Goal: Task Accomplishment & Management: Use online tool/utility

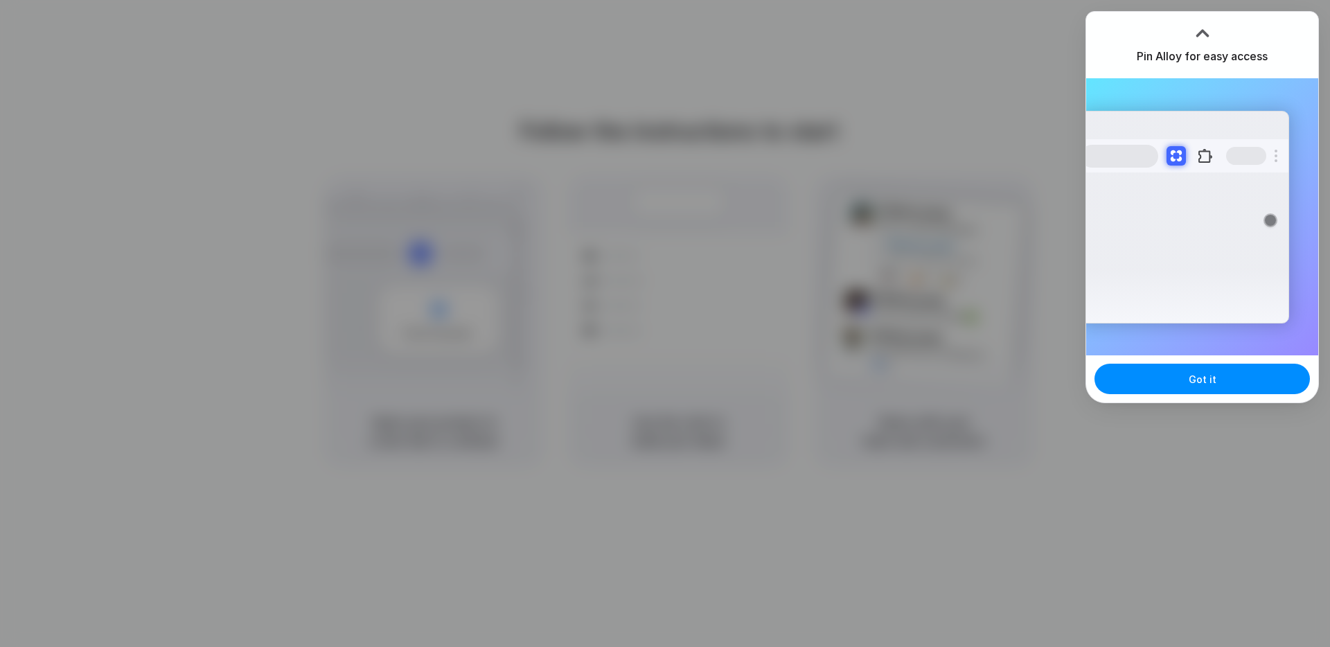
click at [1296, 26] on div "Pin Alloy for easy access" at bounding box center [1202, 45] width 232 height 67
click at [1217, 378] on button "Got it" at bounding box center [1202, 379] width 215 height 30
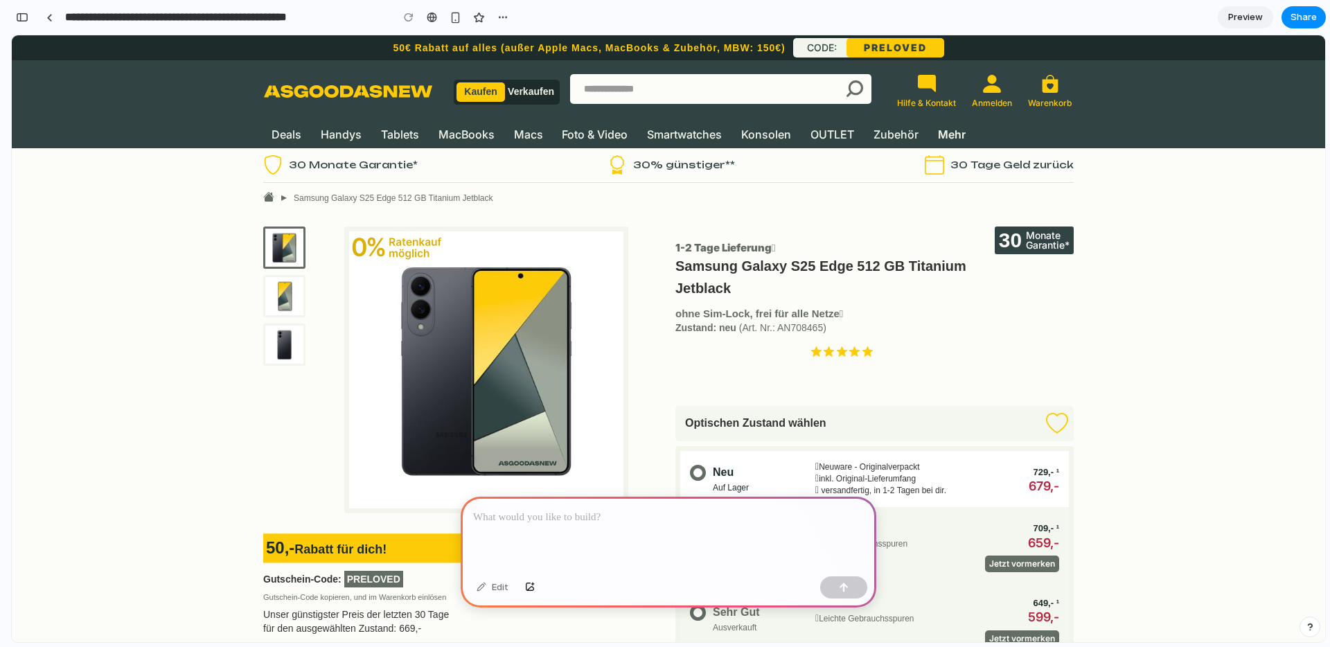
click at [756, 526] on div at bounding box center [669, 534] width 416 height 74
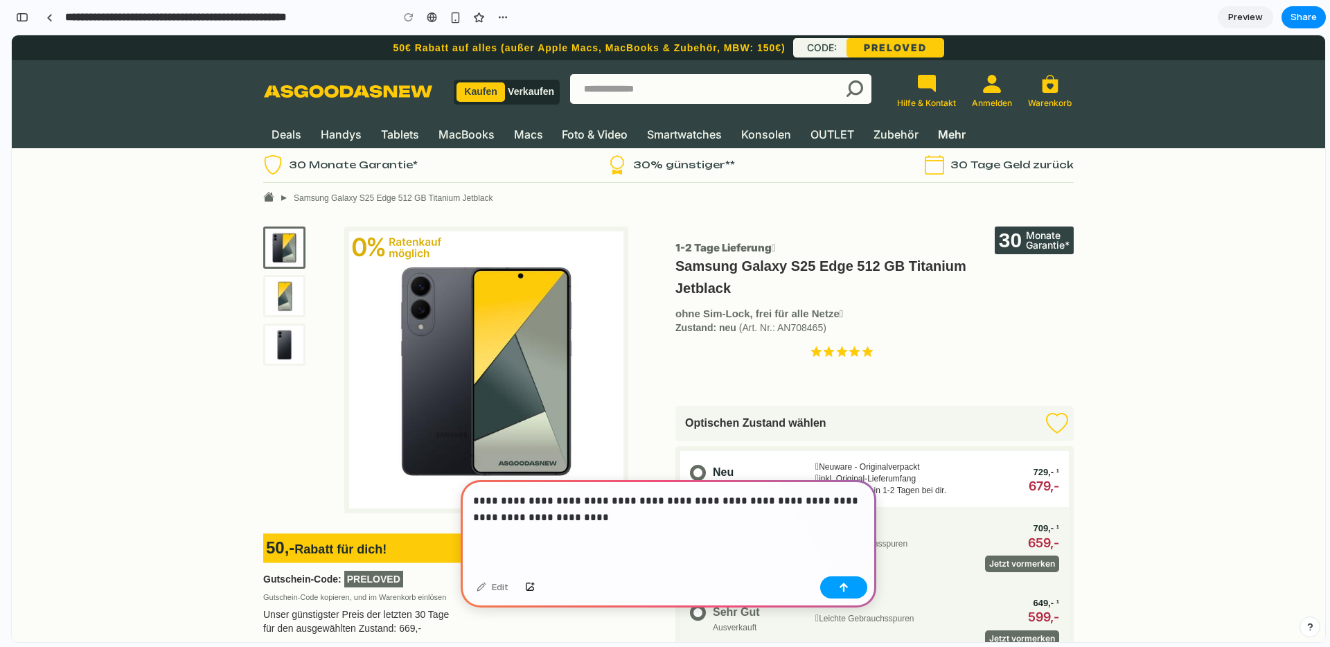
click at [856, 592] on button "button" at bounding box center [843, 587] width 47 height 22
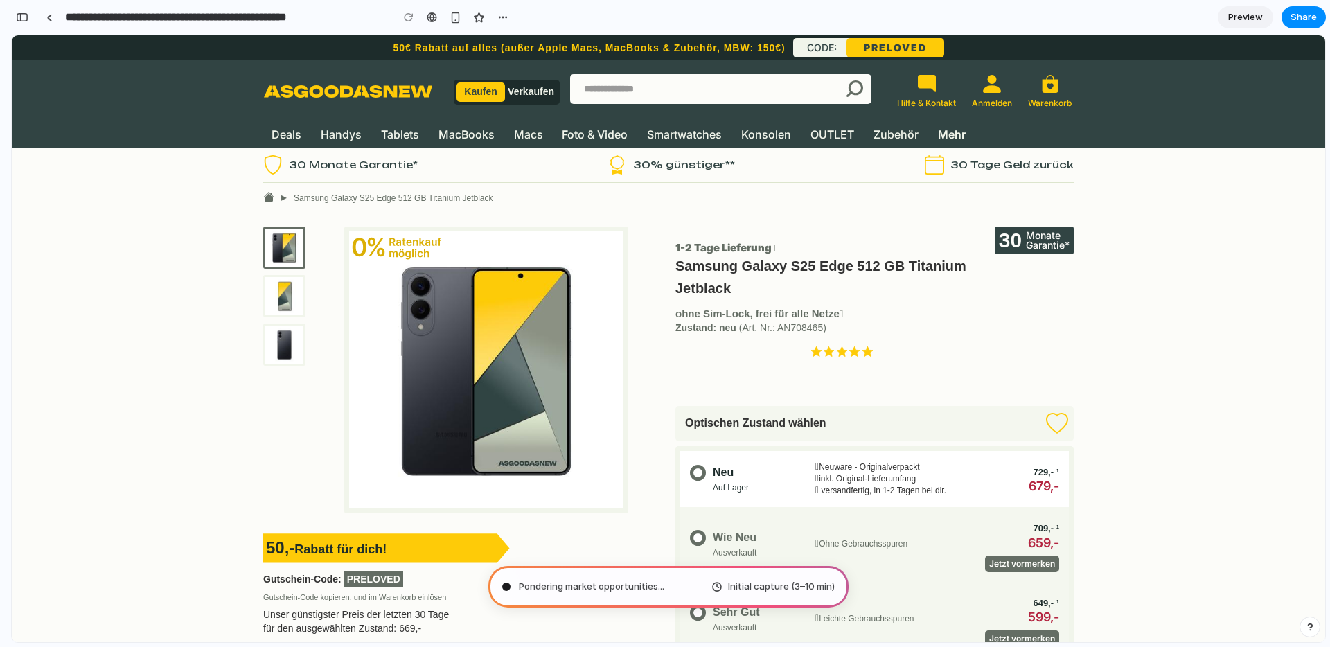
type input "**********"
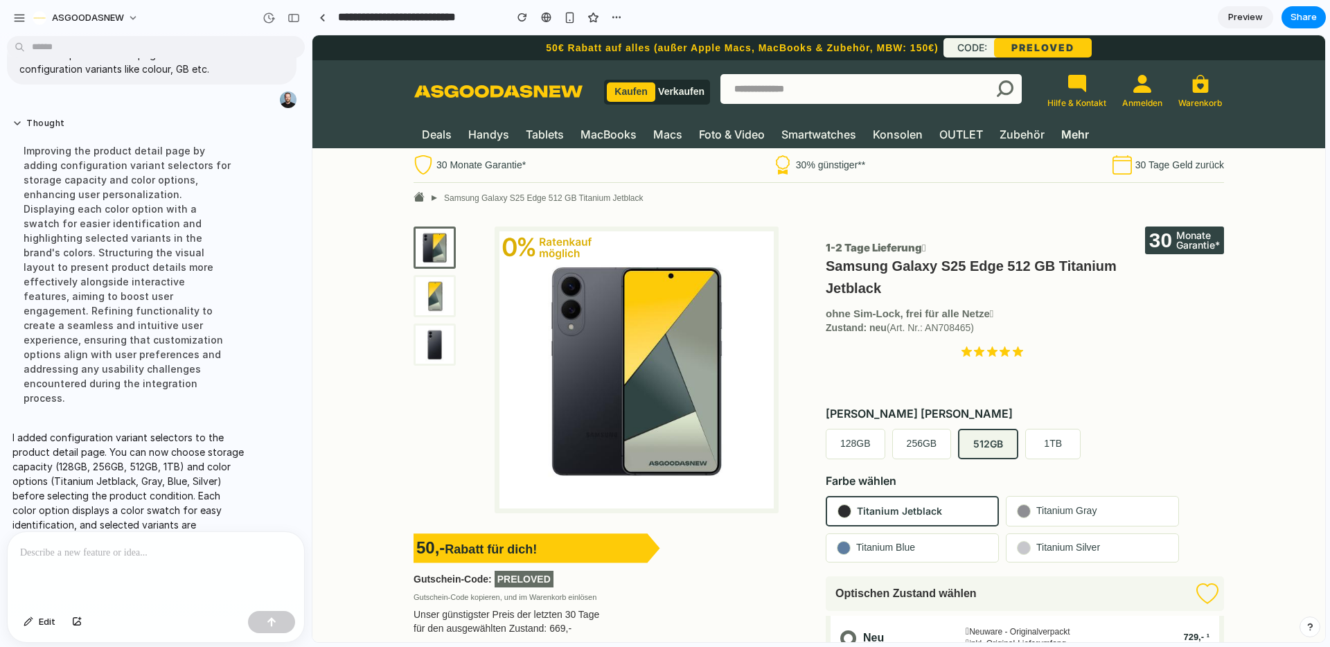
scroll to position [4, 0]
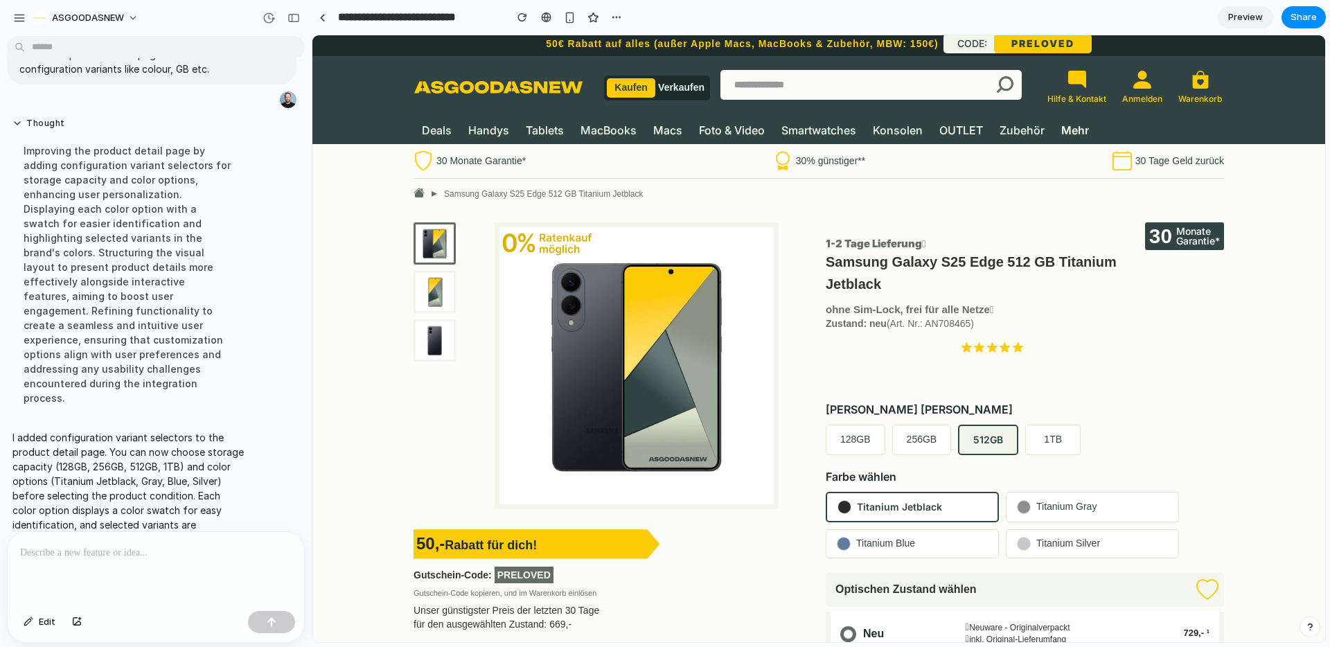
click at [186, 559] on p at bounding box center [156, 553] width 272 height 17
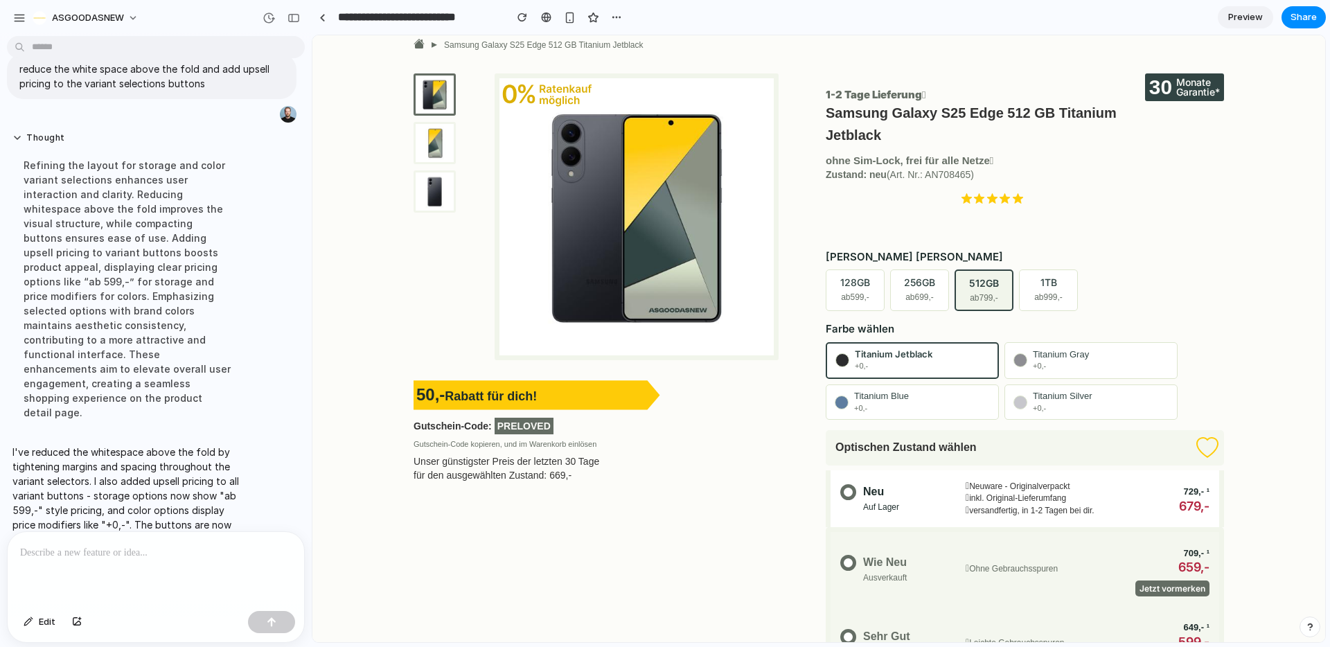
scroll to position [0, 0]
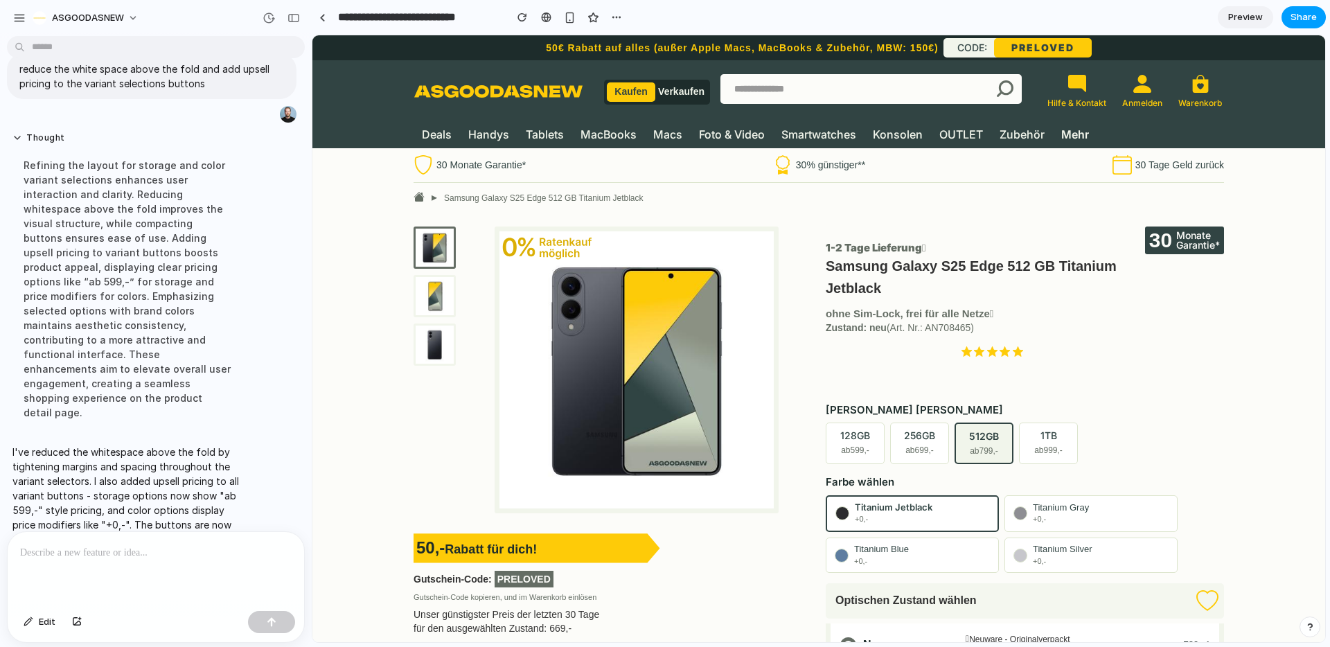
click at [1306, 15] on span "Share" at bounding box center [1304, 17] width 26 height 14
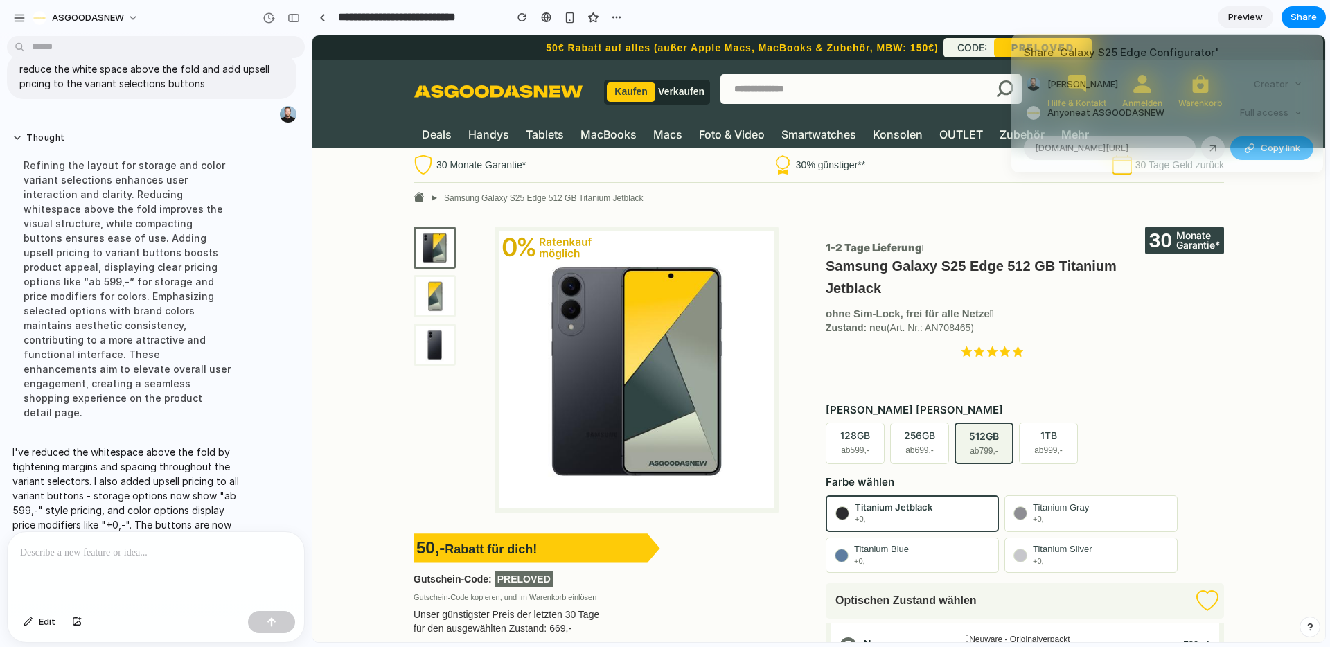
click at [1278, 143] on span "Copy link" at bounding box center [1280, 148] width 39 height 14
click at [13, 24] on div "Share ' Galaxy S25 Edge Configurator ' [PERSON_NAME] Creator Anyone at ASGOODAS…" at bounding box center [665, 323] width 1330 height 647
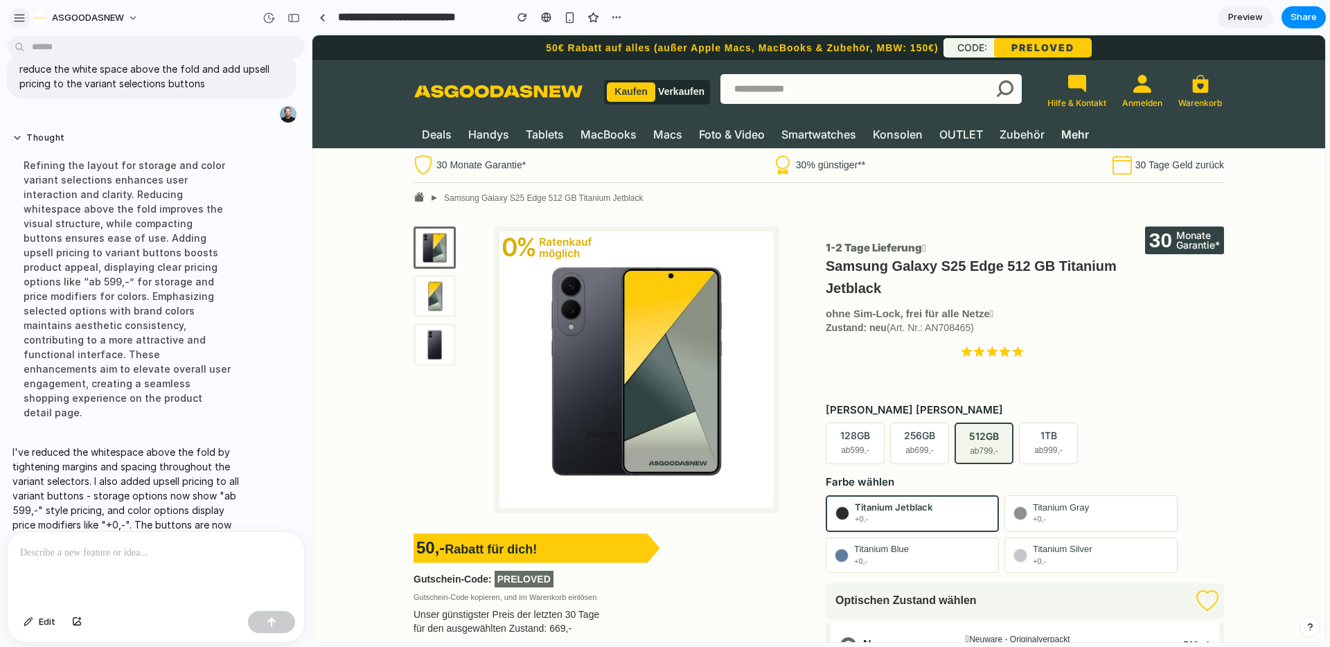
click at [23, 15] on div "button" at bounding box center [19, 18] width 12 height 12
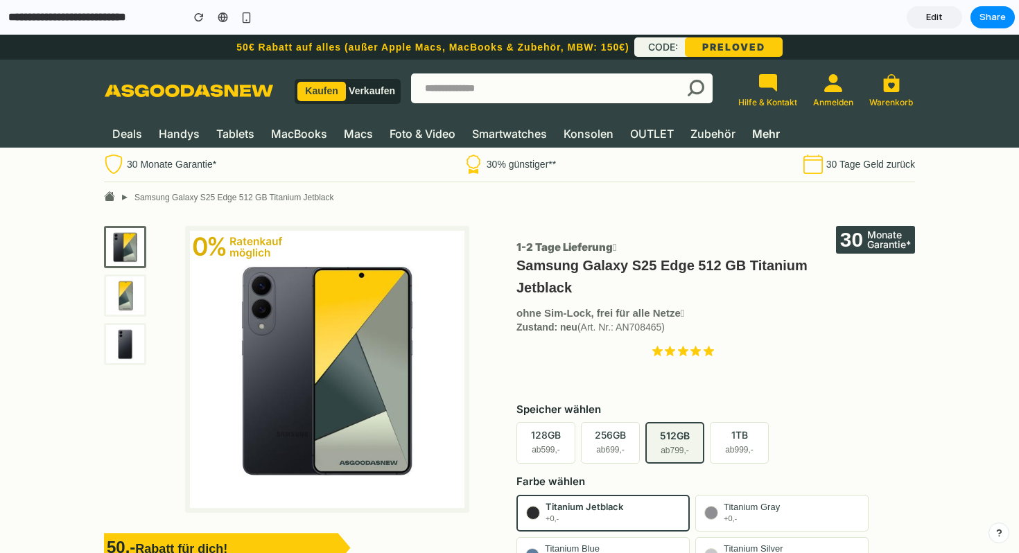
click at [611, 441] on button "256GB ab 699,-" at bounding box center [610, 443] width 59 height 42
click at [682, 448] on span "ab 799,-" at bounding box center [674, 450] width 28 height 12
click at [727, 449] on span "ab 999,-" at bounding box center [739, 450] width 28 height 12
click at [547, 444] on span "ab 599,-" at bounding box center [545, 450] width 28 height 12
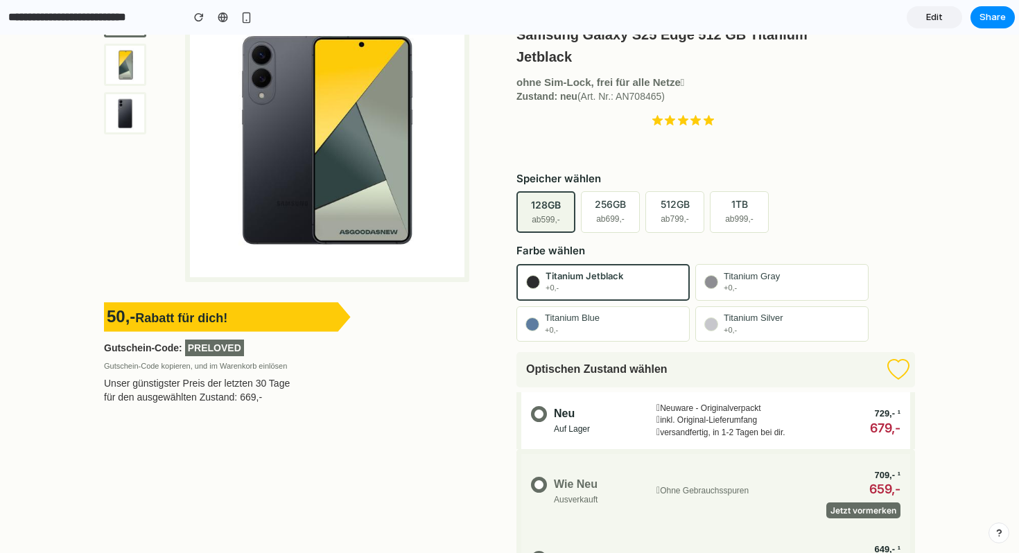
scroll to position [232, 0]
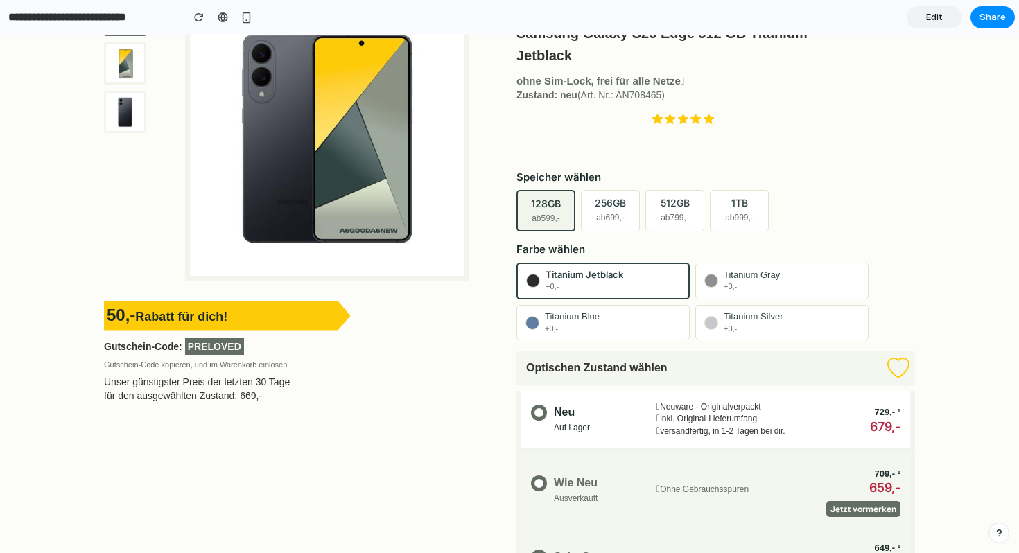
click at [761, 281] on div "Titanium Gray +0,-" at bounding box center [751, 281] width 56 height 23
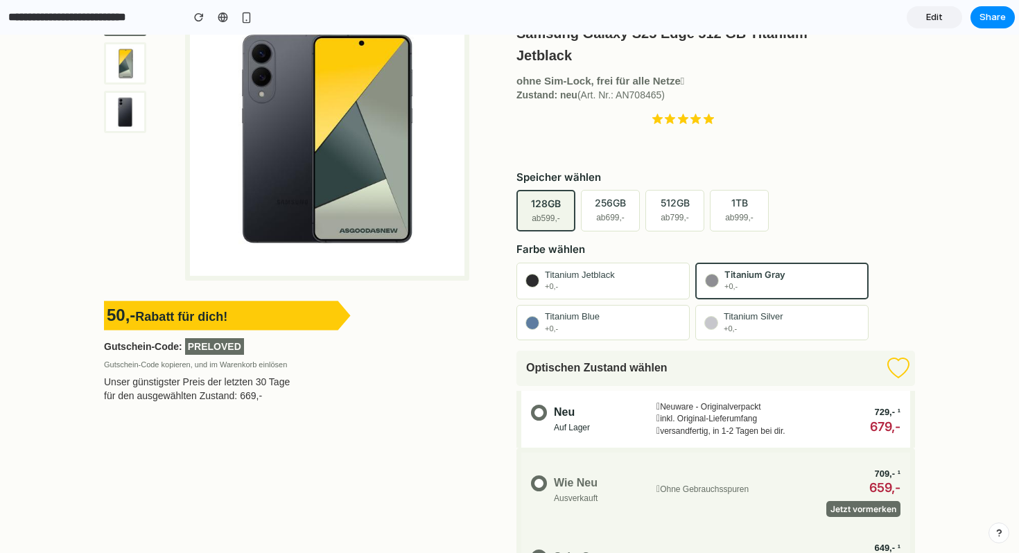
click at [758, 324] on div "Titanium Silver +0,-" at bounding box center [752, 322] width 59 height 23
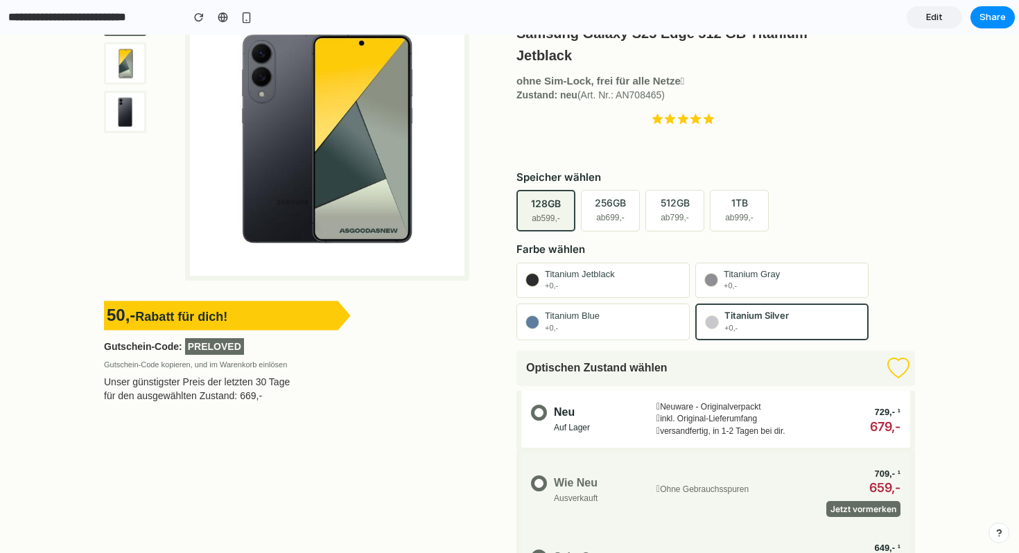
click at [620, 338] on button "Titanium Blue +0,-" at bounding box center [602, 321] width 173 height 37
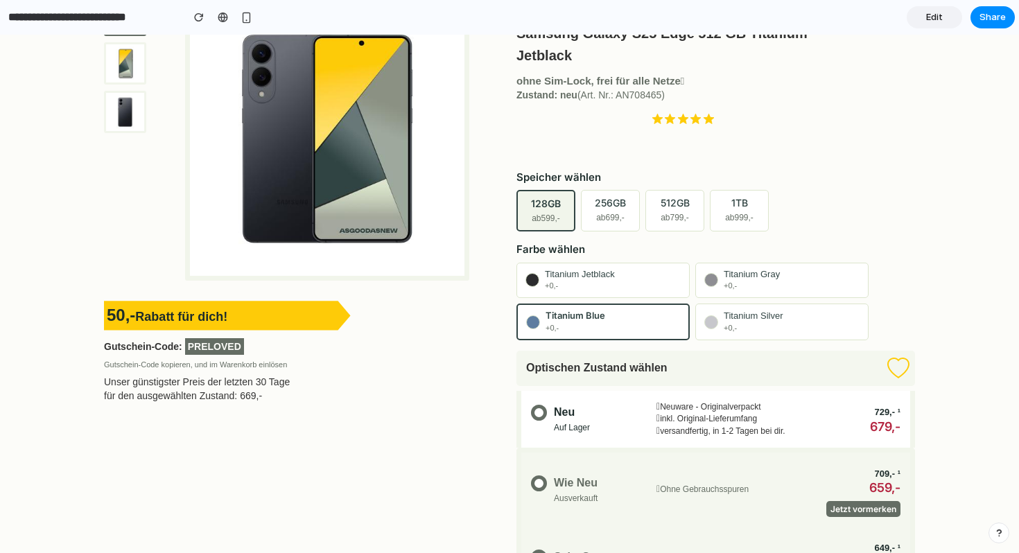
click at [643, 260] on div "Farbe wählen Titanium Jetblack +0,- Titanium Gray +0,- Titanium Blue +0,- Titan…" at bounding box center [715, 291] width 398 height 98
click at [635, 277] on button "Titanium Jetblack +0,-" at bounding box center [602, 280] width 173 height 35
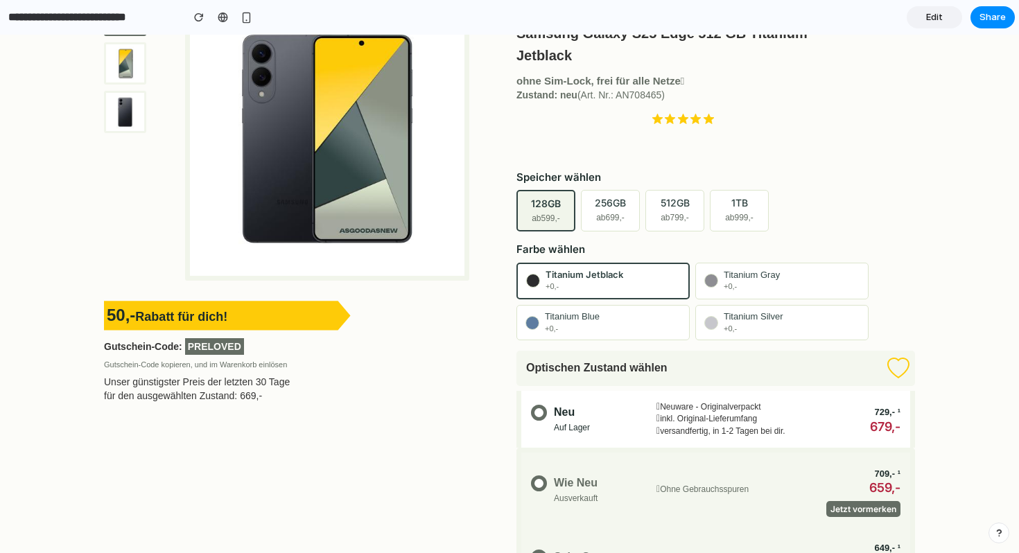
click at [682, 218] on span "ab 799,-" at bounding box center [674, 218] width 28 height 12
click at [723, 213] on button "1TB ab 999,-" at bounding box center [739, 211] width 59 height 42
click at [754, 270] on span "Titanium Gray" at bounding box center [751, 275] width 56 height 11
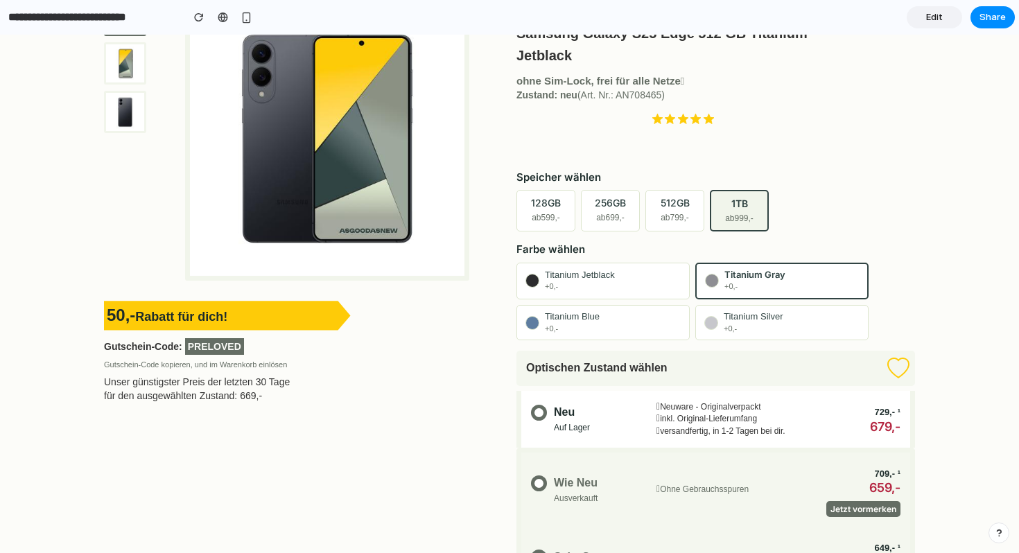
click at [773, 311] on span "Titanium Silver" at bounding box center [752, 316] width 59 height 11
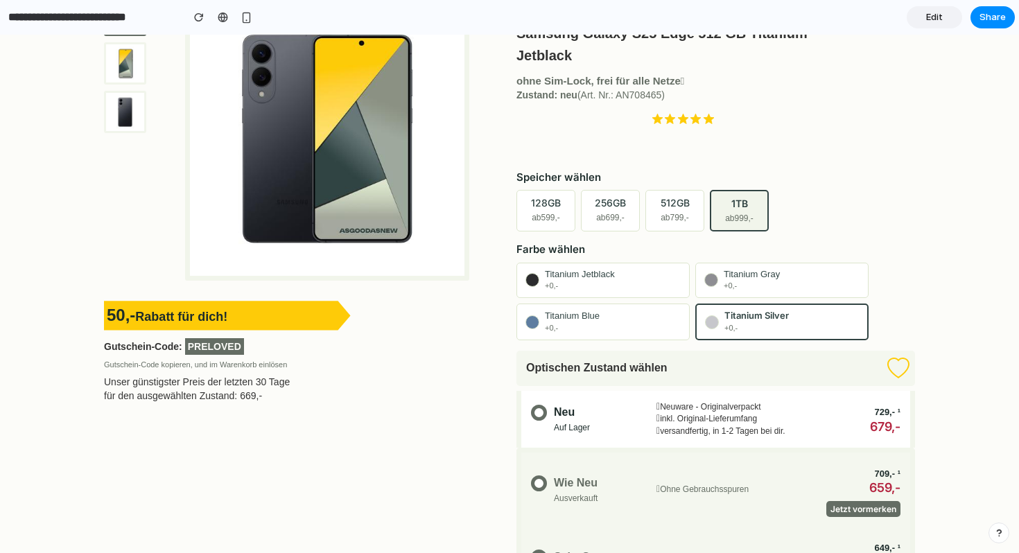
click at [634, 306] on button "Titanium Blue +0,-" at bounding box center [602, 321] width 173 height 37
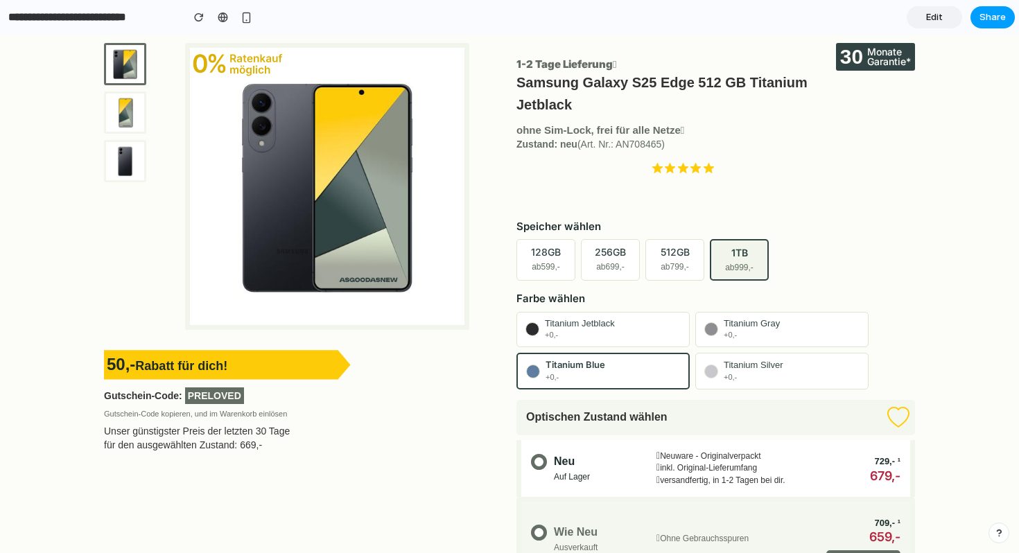
scroll to position [202, 0]
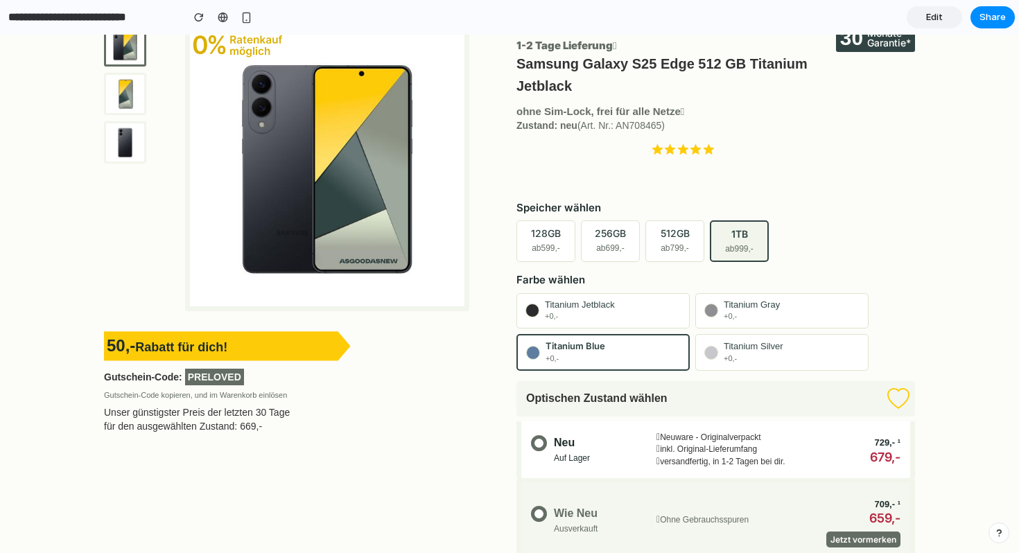
click at [934, 16] on span "Edit" at bounding box center [934, 17] width 17 height 14
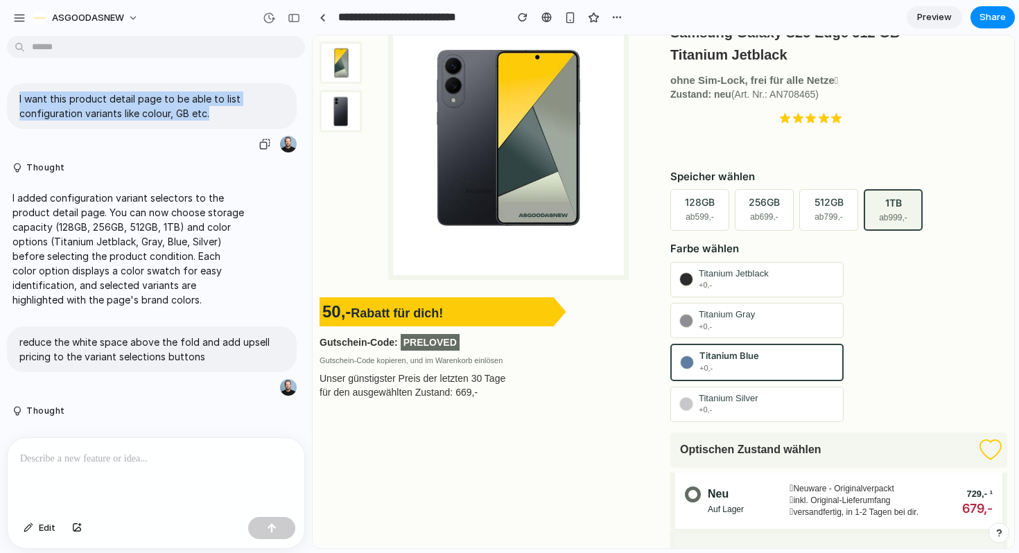
drag, startPoint x: 220, startPoint y: 110, endPoint x: 18, endPoint y: 93, distance: 203.1
click at [18, 93] on div "I want this product detail page to be able to list configuration variants like …" at bounding box center [152, 106] width 290 height 46
copy p "I want this product detail page to be able to list configuration variants like …"
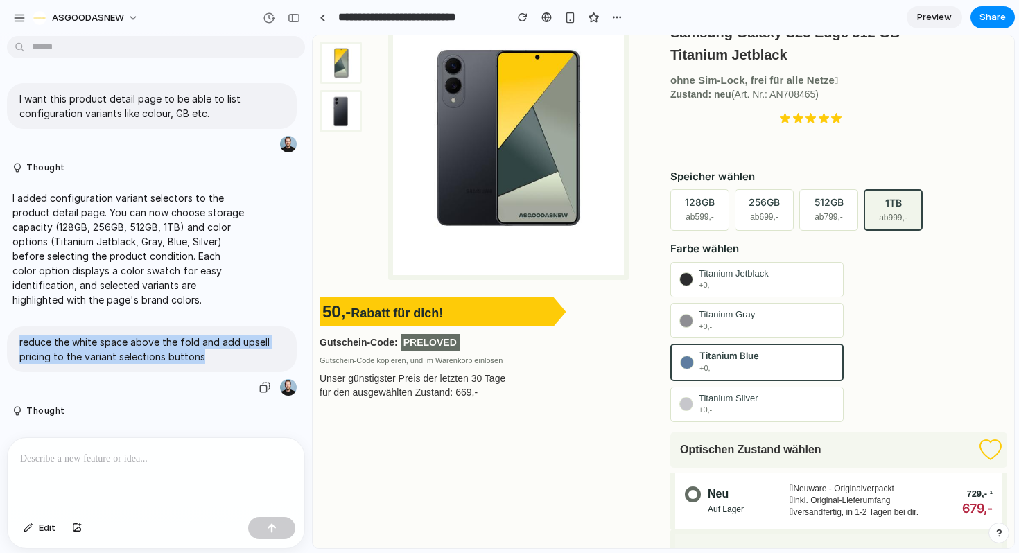
drag, startPoint x: 215, startPoint y: 359, endPoint x: 8, endPoint y: 342, distance: 207.8
click at [8, 342] on div "reduce the white space above the fold and add upsell pricing to the variant sel…" at bounding box center [152, 349] width 290 height 46
copy p "reduce the white space above the fold and add upsell pricing to the variant sel…"
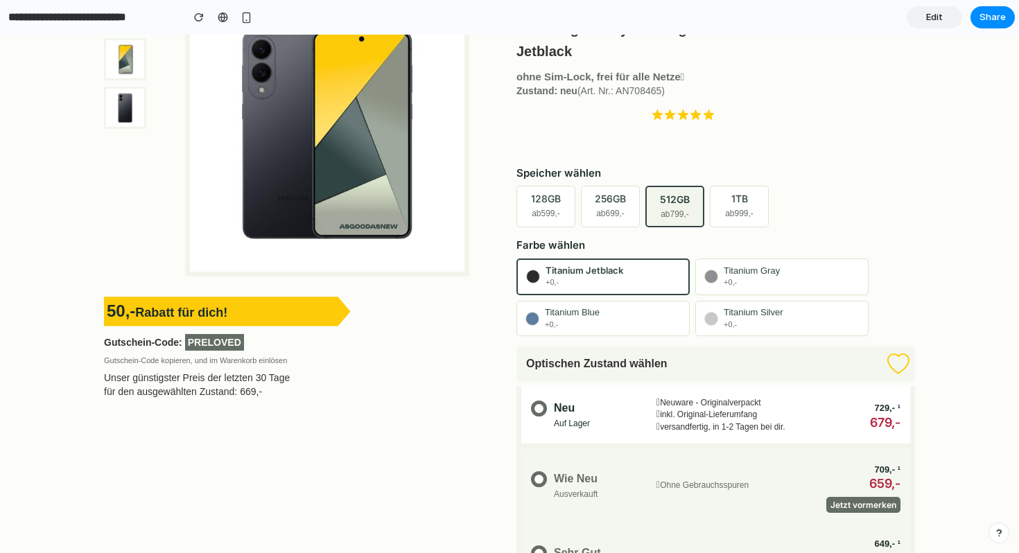
scroll to position [292, 0]
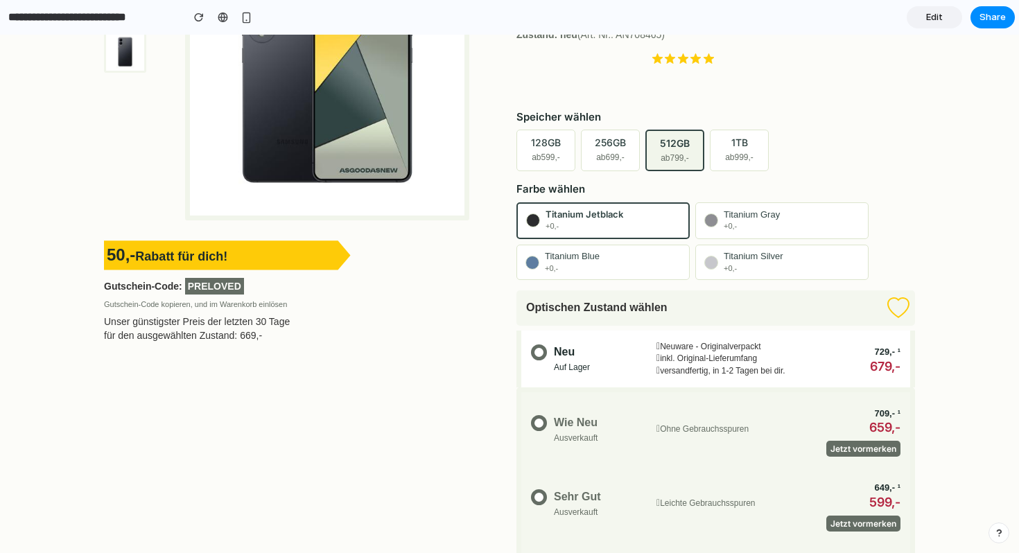
click at [755, 220] on div "Titanium Gray +0,-" at bounding box center [751, 220] width 56 height 23
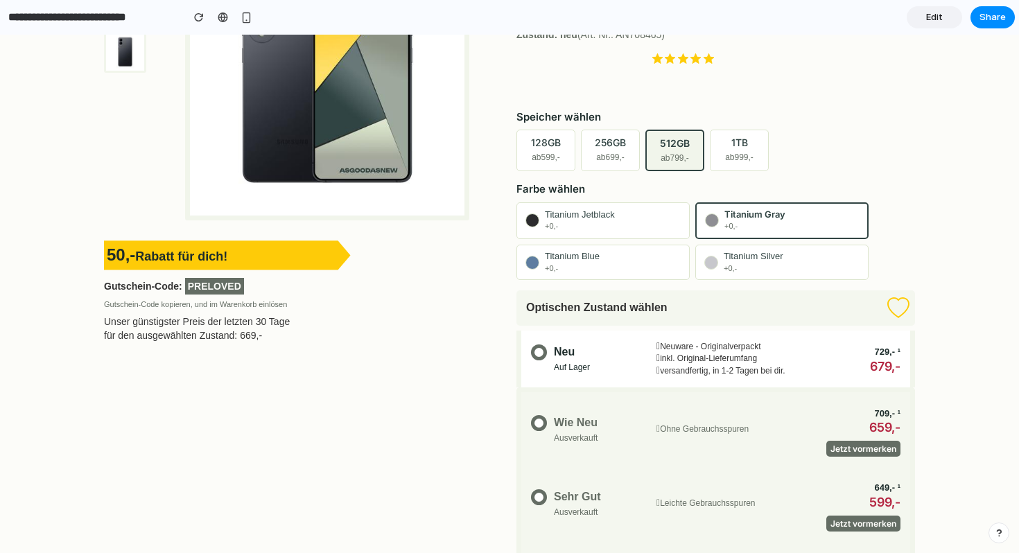
click at [761, 258] on span "Titanium Silver" at bounding box center [752, 256] width 59 height 11
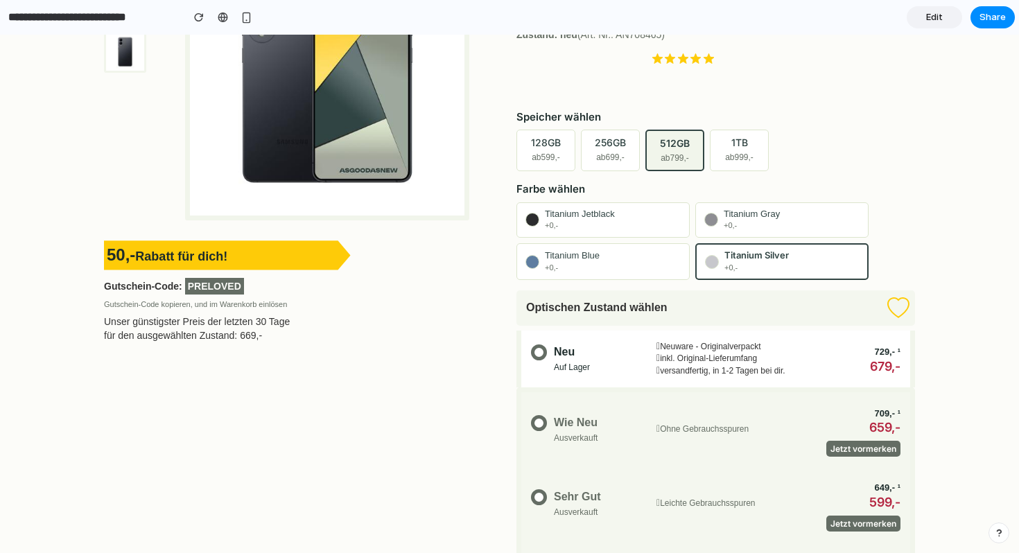
click at [640, 266] on button "Titanium Blue +0,-" at bounding box center [602, 261] width 173 height 37
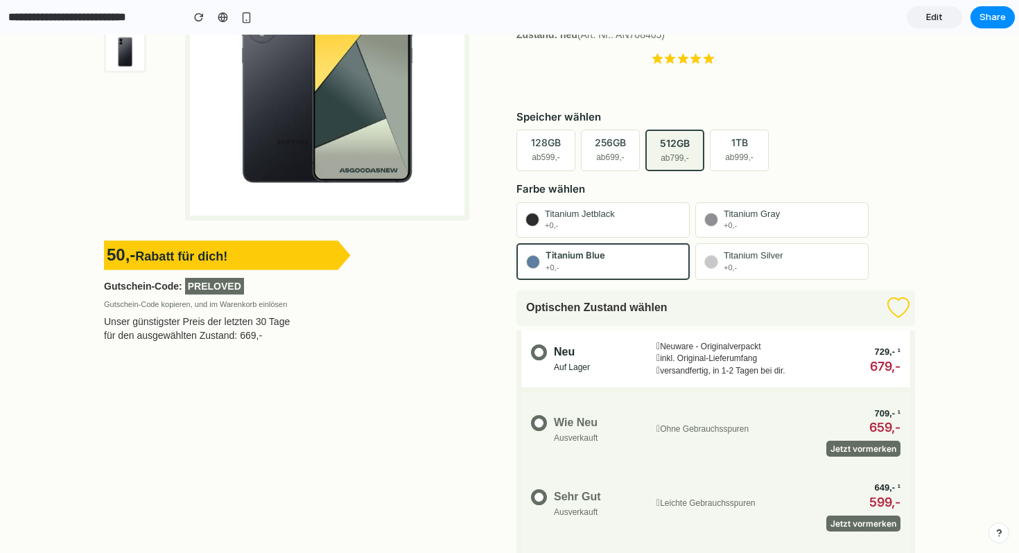
click at [603, 213] on span "Titanium Jetblack" at bounding box center [580, 214] width 70 height 11
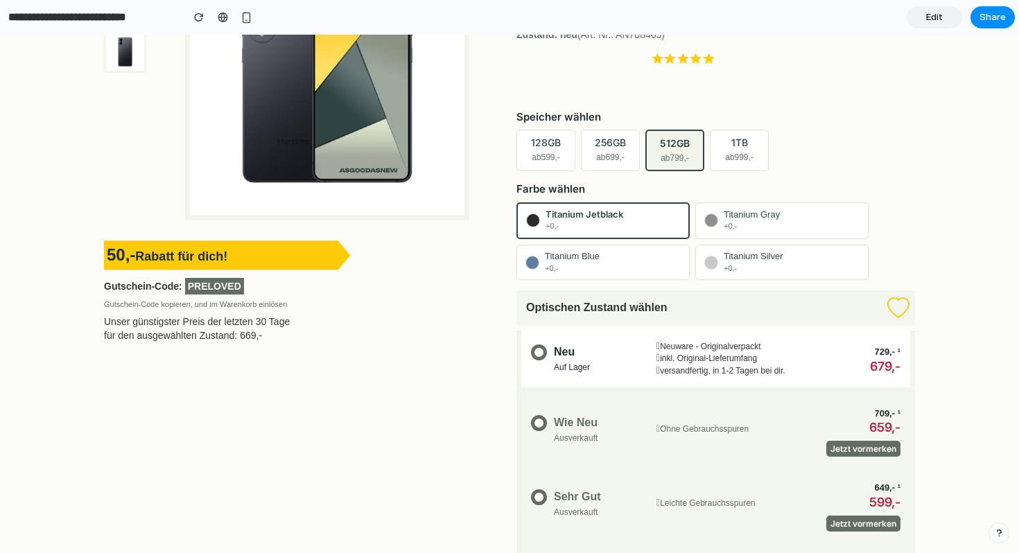
click at [552, 149] on button "128GB ab 599,-" at bounding box center [545, 151] width 59 height 42
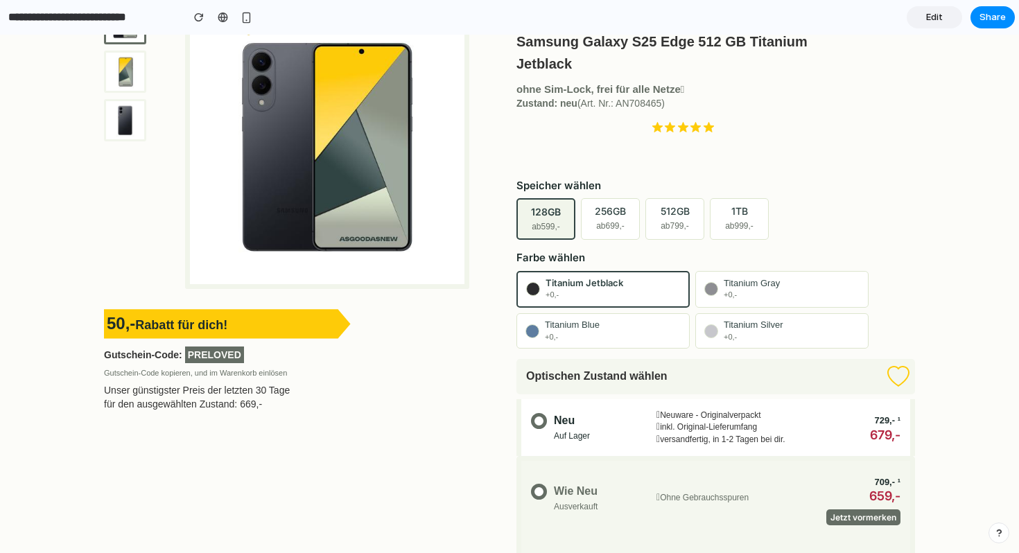
scroll to position [218, 0]
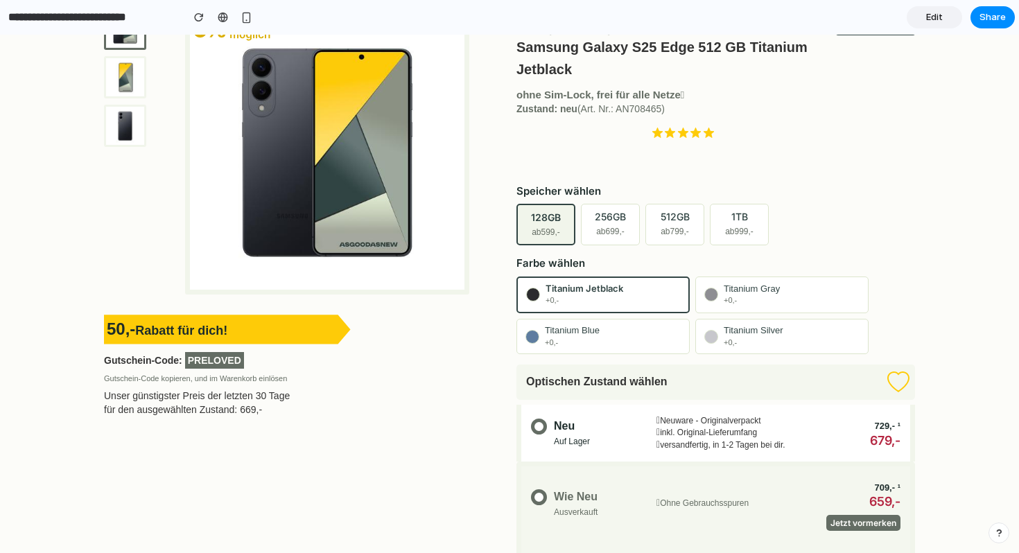
click at [631, 224] on button "256GB ab 699,-" at bounding box center [610, 225] width 59 height 42
click at [678, 217] on span "512GB" at bounding box center [674, 217] width 29 height 14
click at [738, 220] on span "1TB" at bounding box center [739, 217] width 17 height 14
click at [746, 283] on span "Titanium Gray" at bounding box center [751, 288] width 56 height 11
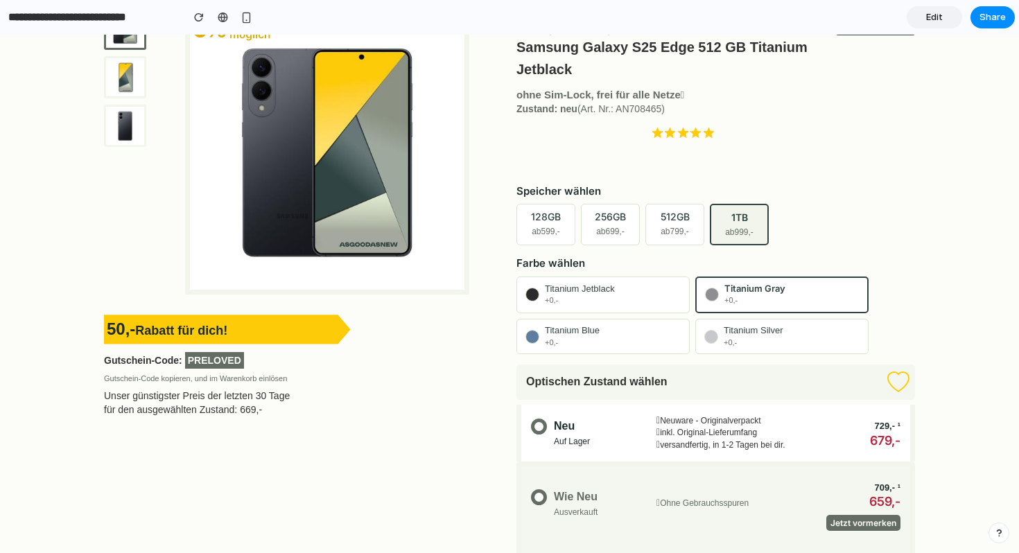
click at [747, 334] on span "Titanium Silver" at bounding box center [752, 330] width 59 height 11
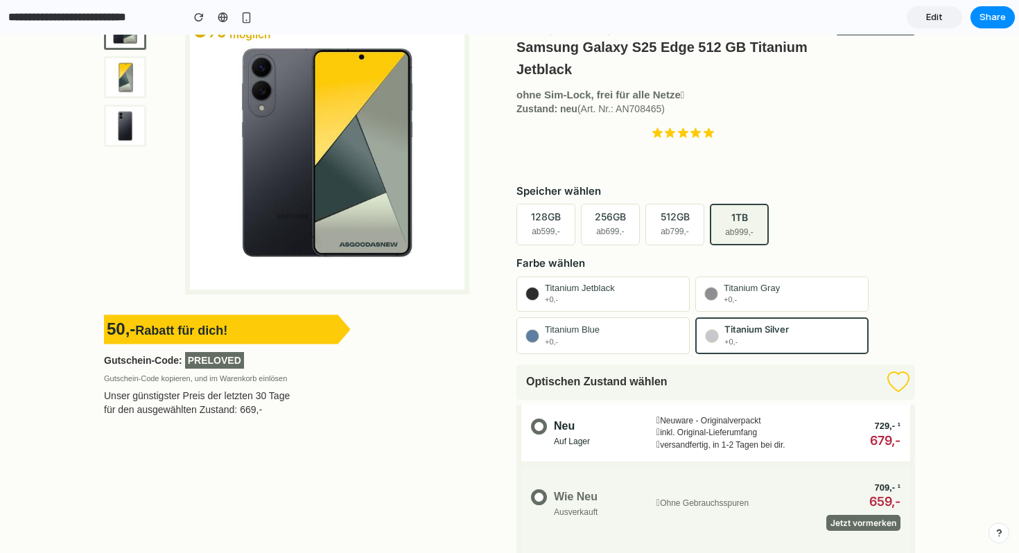
click at [636, 338] on button "Titanium Blue +0,-" at bounding box center [602, 335] width 173 height 37
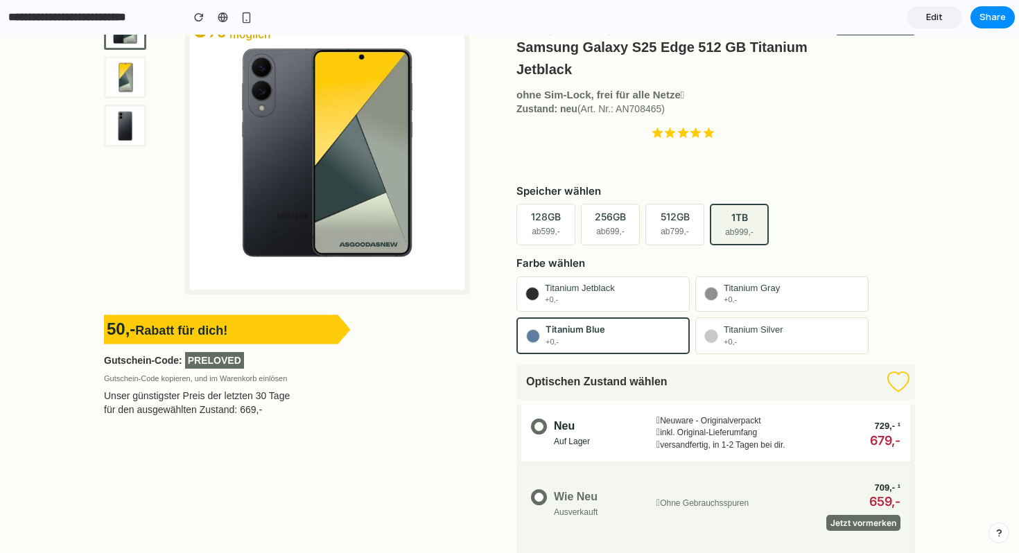
click at [628, 290] on button "Titanium Jetblack +0,-" at bounding box center [602, 293] width 173 height 35
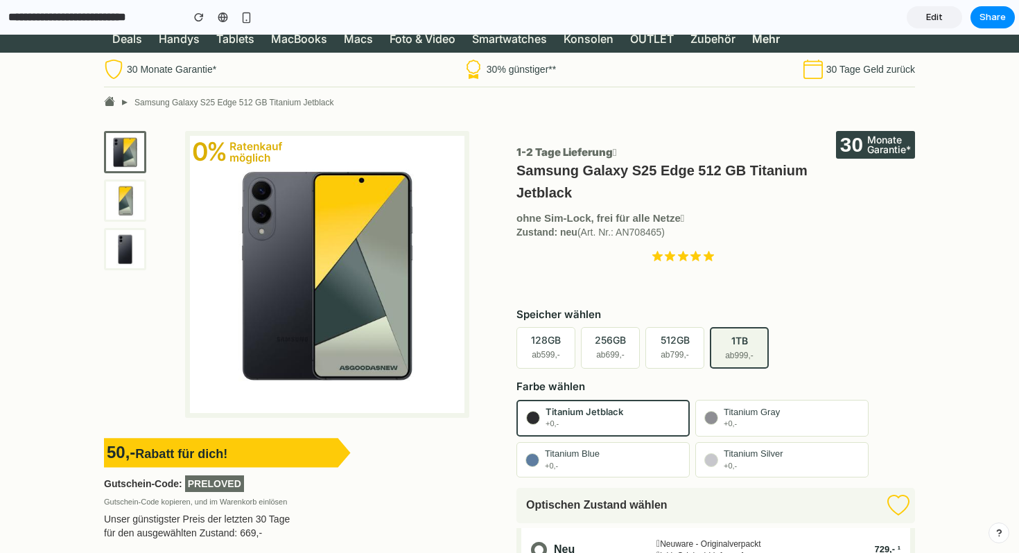
scroll to position [111, 0]
